Goal: Task Accomplishment & Management: Use online tool/utility

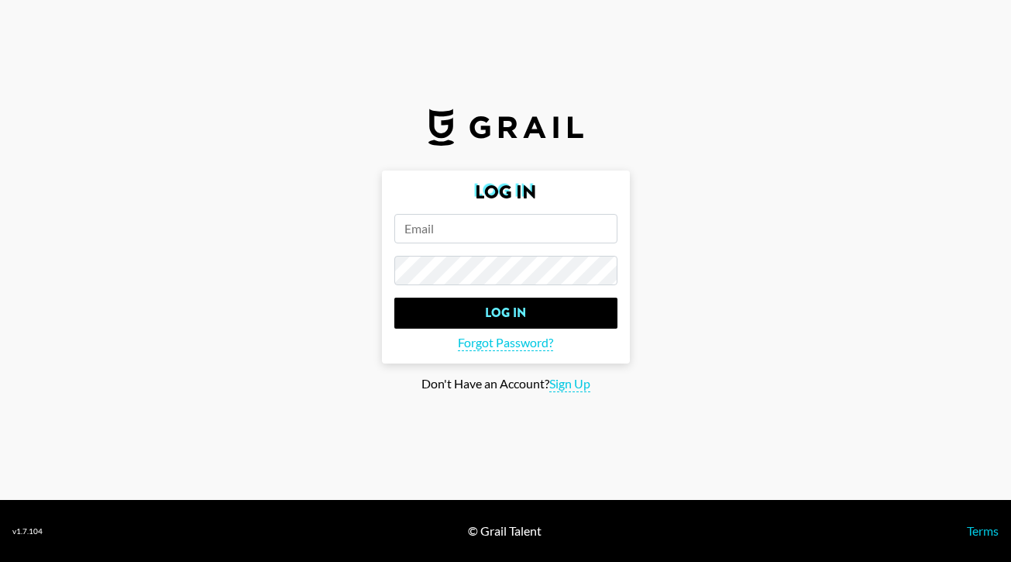
click at [512, 234] on input "email" at bounding box center [505, 228] width 223 height 29
click at [484, 222] on input "email" at bounding box center [505, 228] width 223 height 29
click at [462, 222] on input "email" at bounding box center [505, 228] width 223 height 29
click at [493, 241] on input "email" at bounding box center [505, 228] width 223 height 29
click at [603, 231] on input "email" at bounding box center [505, 228] width 223 height 29
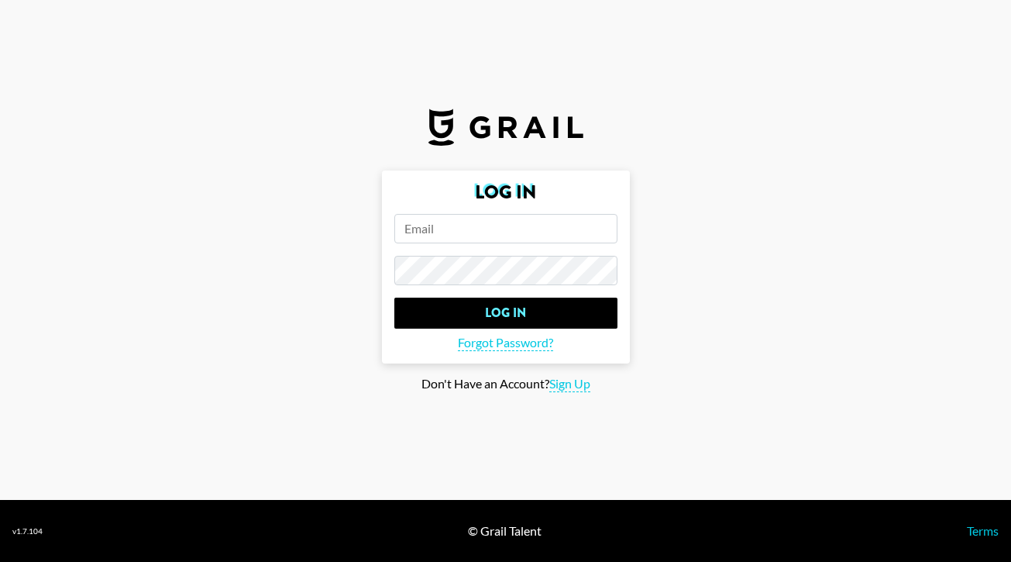
click at [544, 243] on form "Log In Log In Forgot Password?" at bounding box center [506, 266] width 248 height 193
click at [541, 229] on input "email" at bounding box center [505, 228] width 223 height 29
type input "[EMAIL_ADDRESS][DOMAIN_NAME]"
click at [505, 312] on input "Log In" at bounding box center [505, 312] width 223 height 31
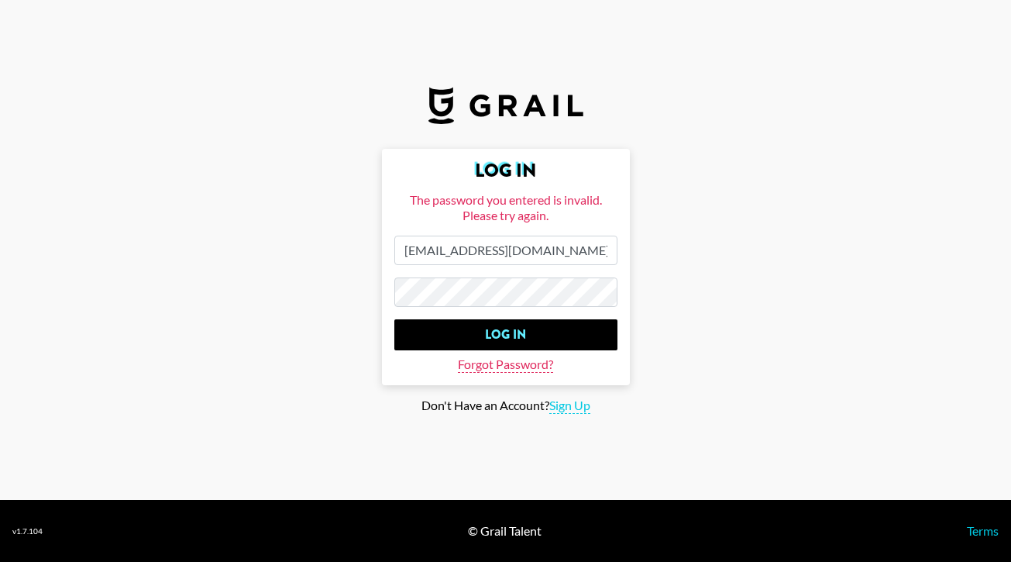
click at [494, 363] on span "Forgot Password?" at bounding box center [505, 364] width 95 height 16
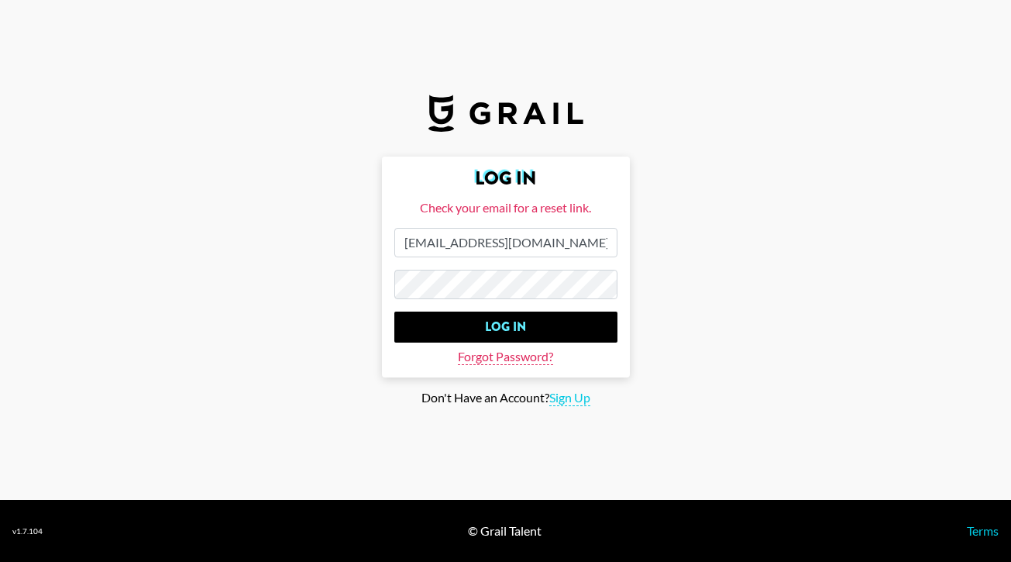
click at [490, 357] on span "Forgot Password?" at bounding box center [505, 357] width 95 height 16
click at [510, 359] on span "Forgot Password?" at bounding box center [505, 357] width 95 height 16
click at [372, 284] on main "Log In Check your email for a reset link. [EMAIL_ADDRESS][DOMAIN_NAME] Log In F…" at bounding box center [505, 280] width 986 height 249
click at [499, 358] on span "Forgot Password?" at bounding box center [505, 357] width 95 height 16
click at [505, 326] on input "Log In" at bounding box center [505, 326] width 223 height 31
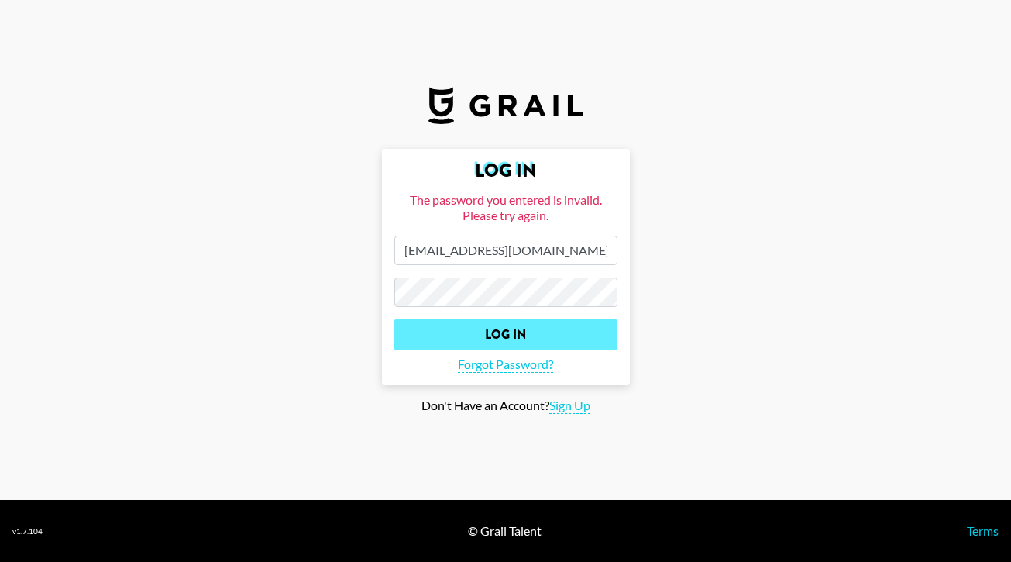
click at [502, 330] on input "Log In" at bounding box center [505, 334] width 223 height 31
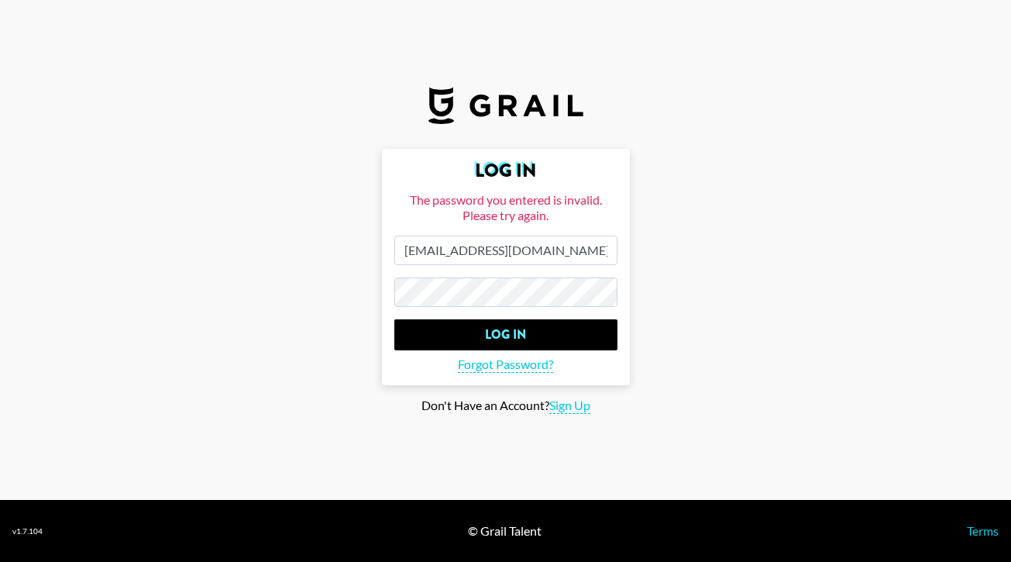
click at [328, 297] on main "Log In The password you entered is invalid. Please try again. [EMAIL_ADDRESS][D…" at bounding box center [505, 281] width 986 height 265
click at [505, 334] on input "Log In" at bounding box center [505, 334] width 223 height 31
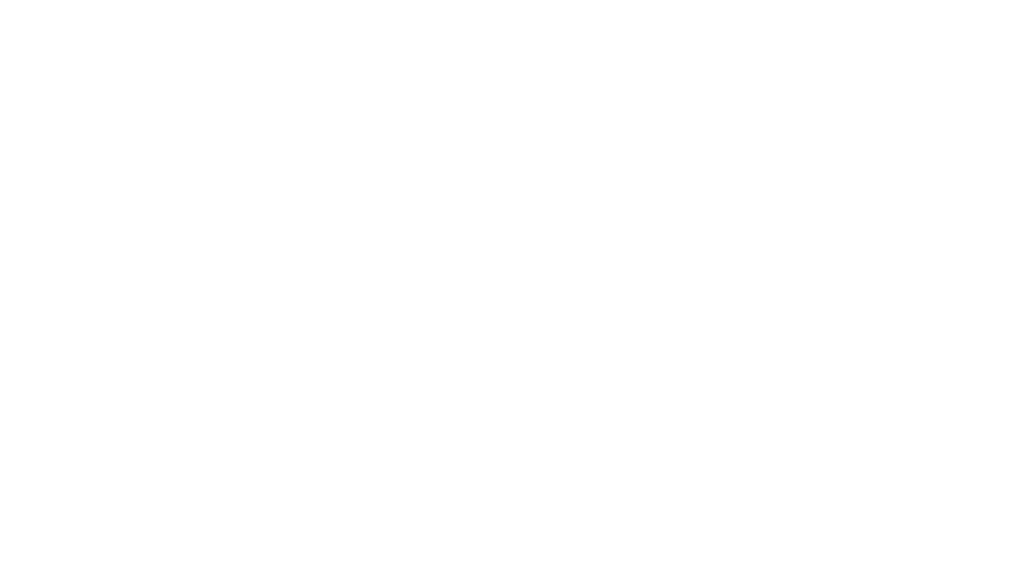
select select "Song"
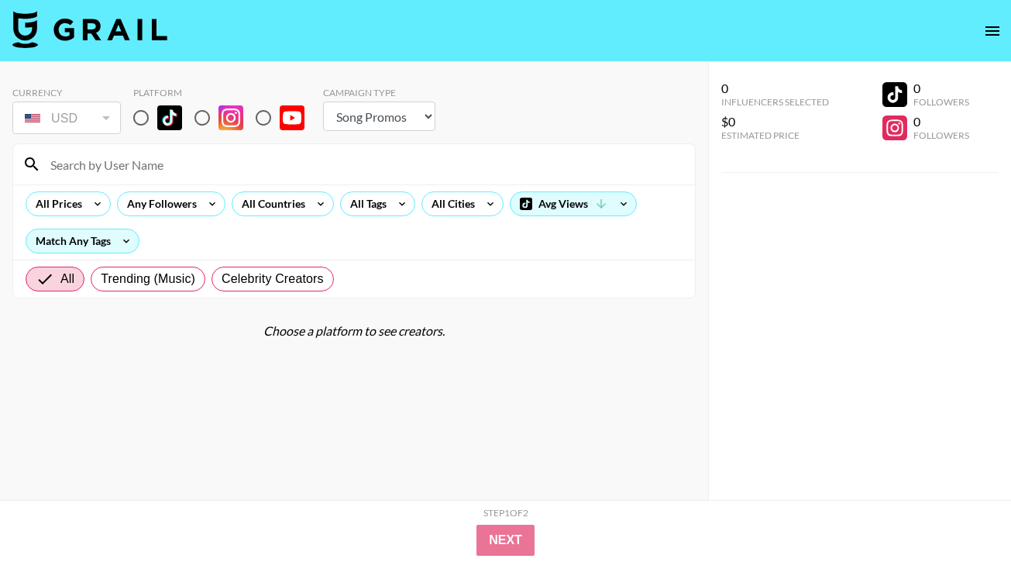
click at [183, 168] on input at bounding box center [363, 164] width 644 height 25
click at [129, 167] on input "mercedes_annmarie" at bounding box center [363, 164] width 644 height 25
type input "mercedes_anmarie"
click at [150, 118] on input "radio" at bounding box center [141, 117] width 33 height 33
radio input "true"
